Goal: Check status: Check status

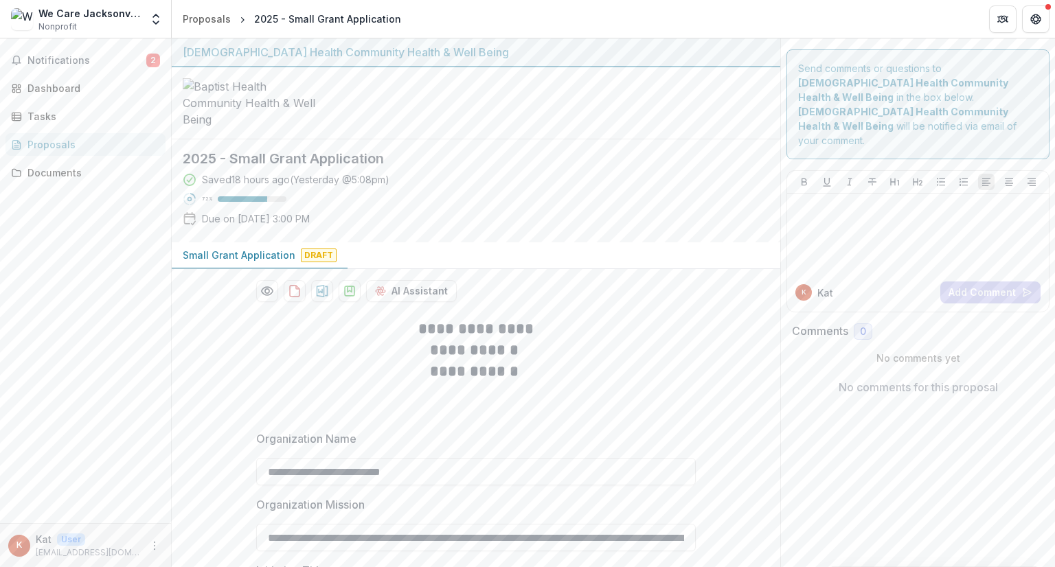
scroll to position [1843, 0]
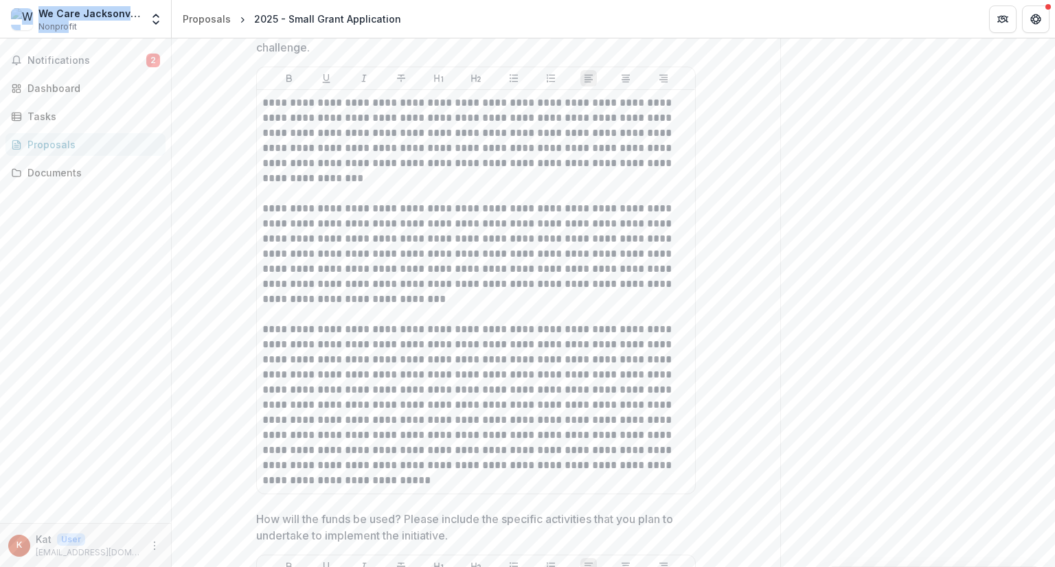
drag, startPoint x: 67, startPoint y: 30, endPoint x: 16, endPoint y: 16, distance: 52.5
click at [16, 16] on div "We Care Jacksonville, Inc. Nonprofit" at bounding box center [76, 19] width 130 height 27
click at [16, 16] on img at bounding box center [22, 19] width 22 height 22
click at [23, 84] on link "Dashboard" at bounding box center [85, 88] width 160 height 23
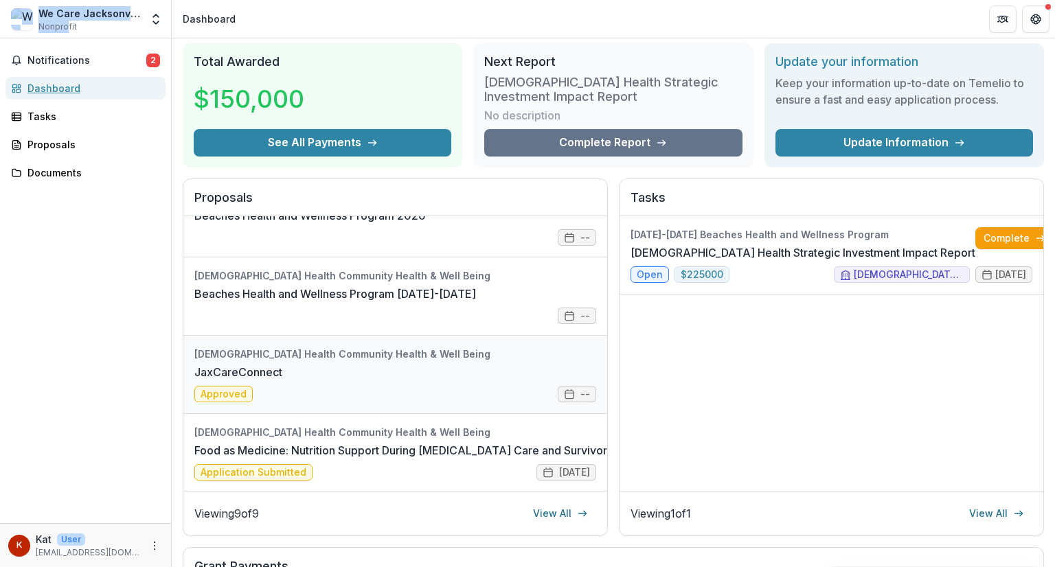
scroll to position [43, 0]
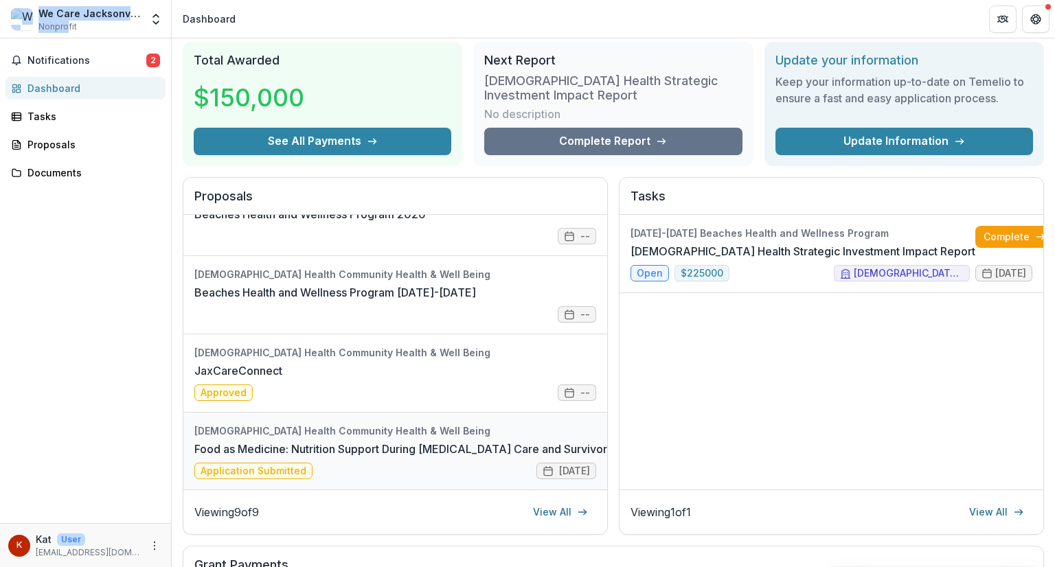
click at [353, 446] on link "Food as Medicine: Nutrition Support During [MEDICAL_DATA] Care and Survivorship" at bounding box center [411, 449] width 434 height 16
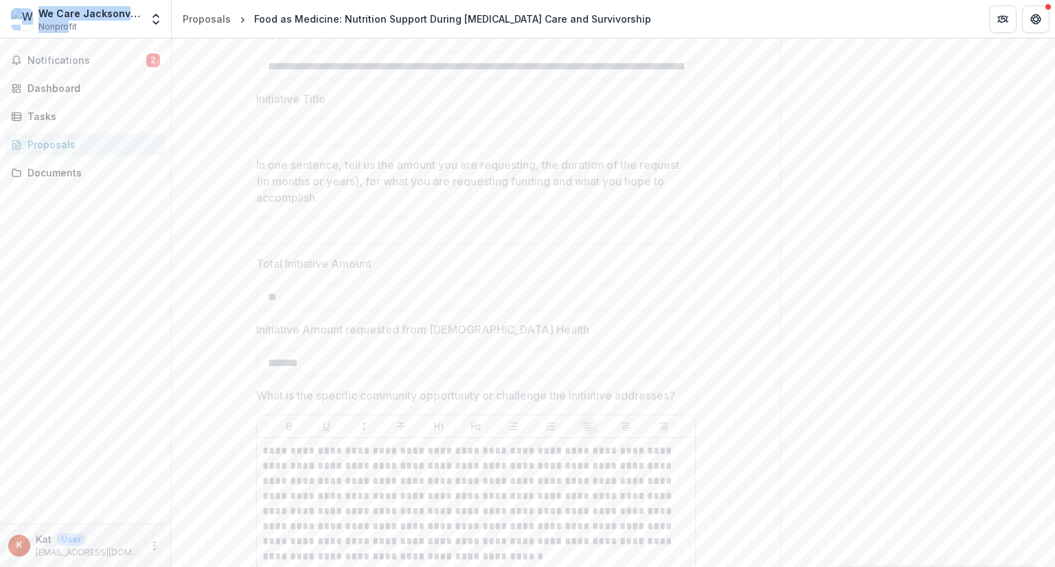
scroll to position [516, 0]
